Goal: Task Accomplishment & Management: Use online tool/utility

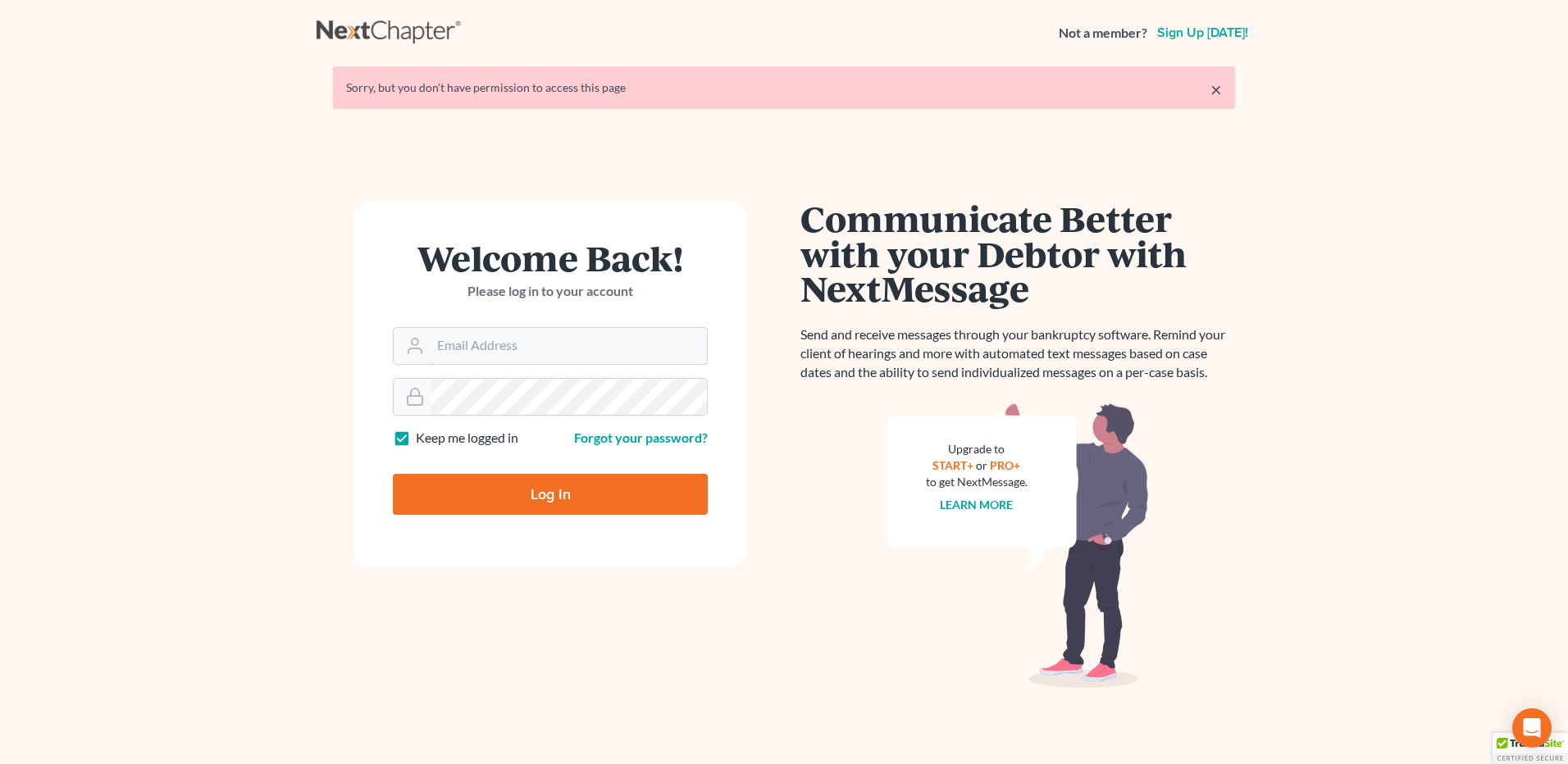
type input "vmedina@debtreset.net"
click at [564, 491] on input "Log In" at bounding box center [550, 494] width 315 height 41
type input "Thinking..."
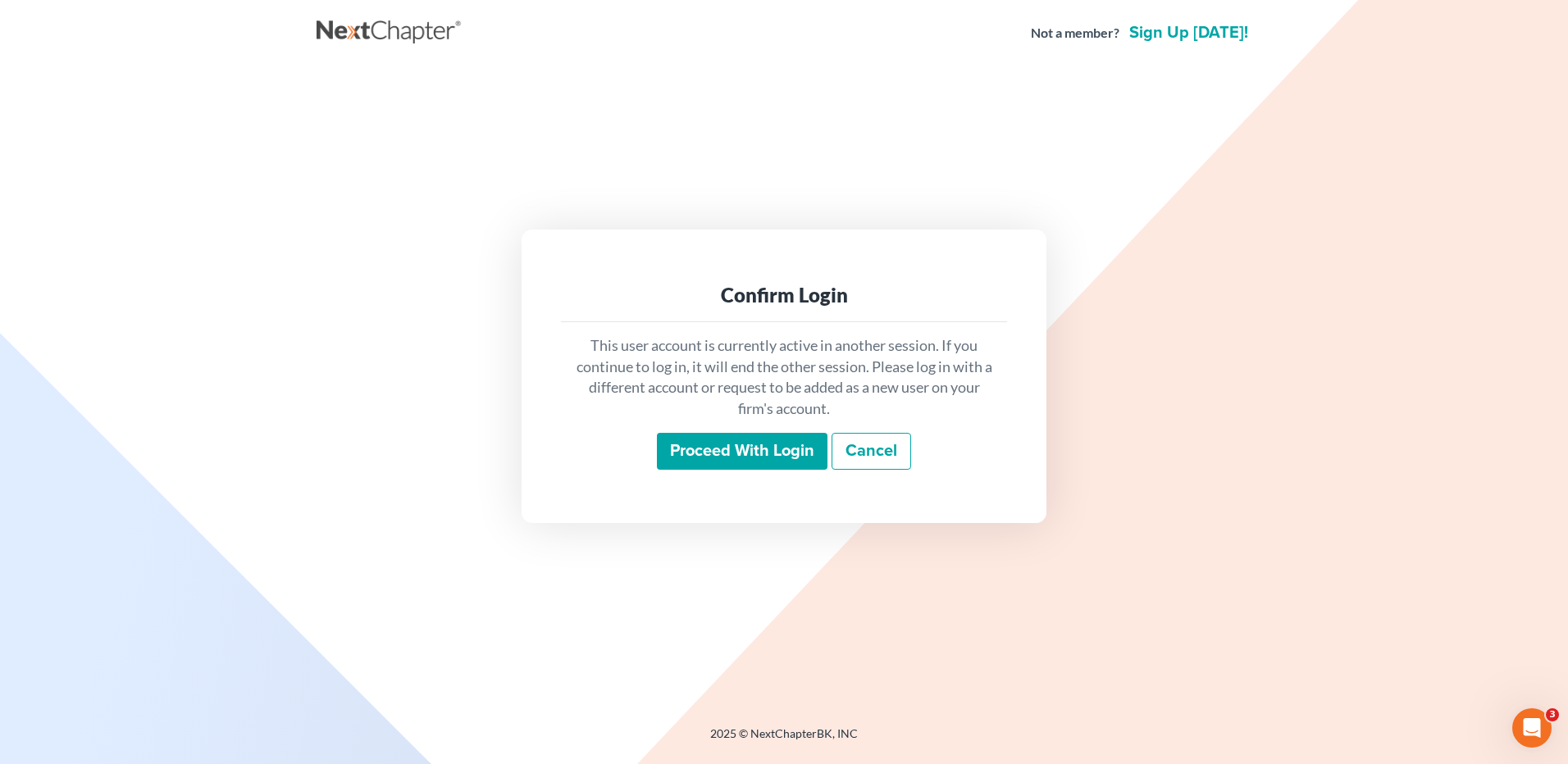
click at [693, 445] on input "Proceed with login" at bounding box center [742, 452] width 171 height 38
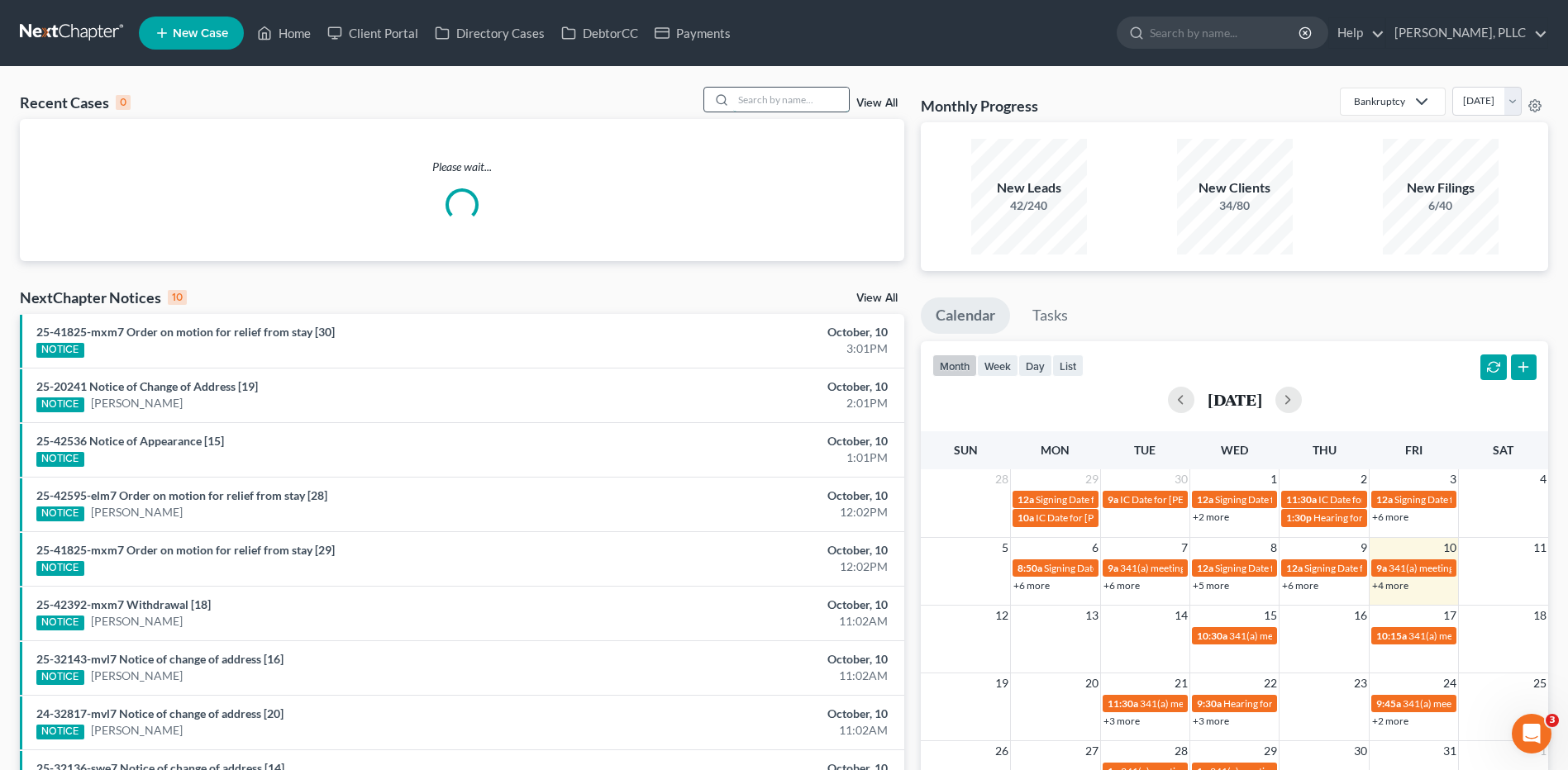
click at [780, 91] on input "search" at bounding box center [790, 99] width 115 height 24
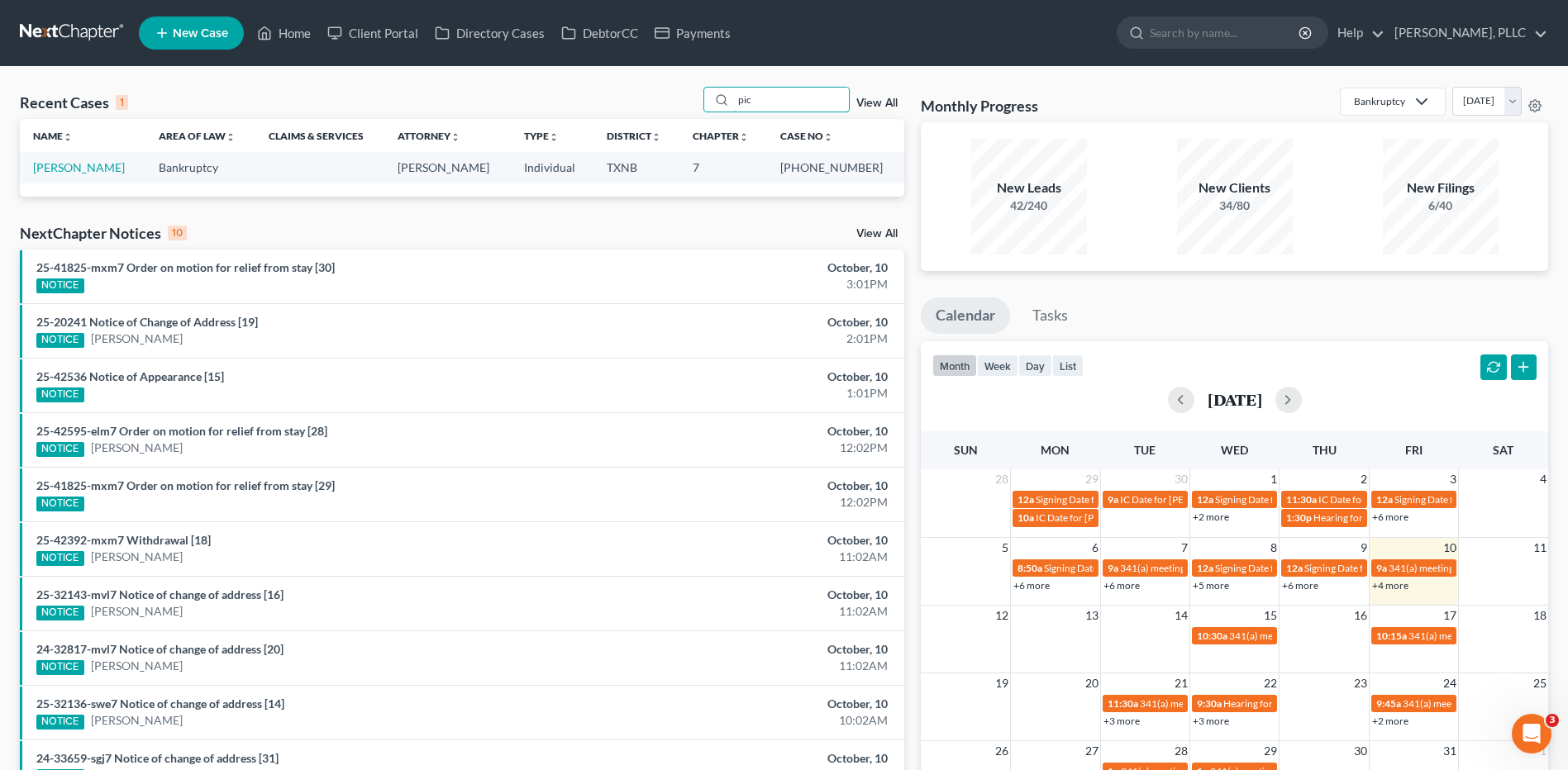
type input "pic"
